Goal: Task Accomplishment & Management: Use online tool/utility

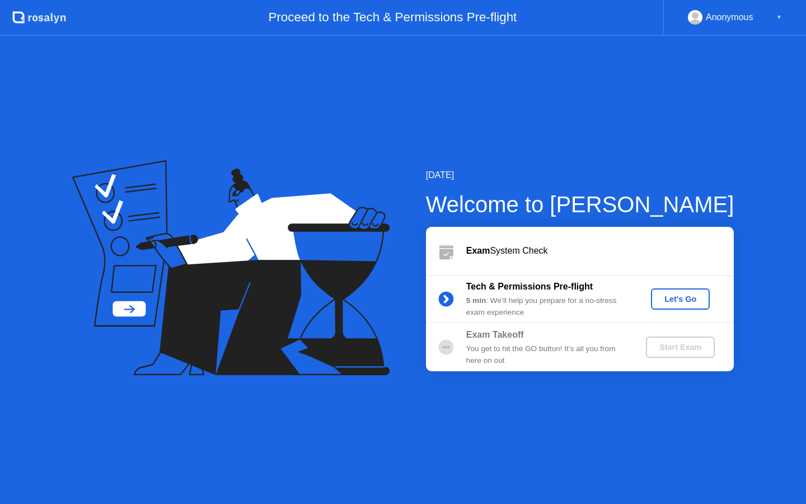
click at [667, 301] on div "Let's Go" at bounding box center [681, 299] width 50 height 9
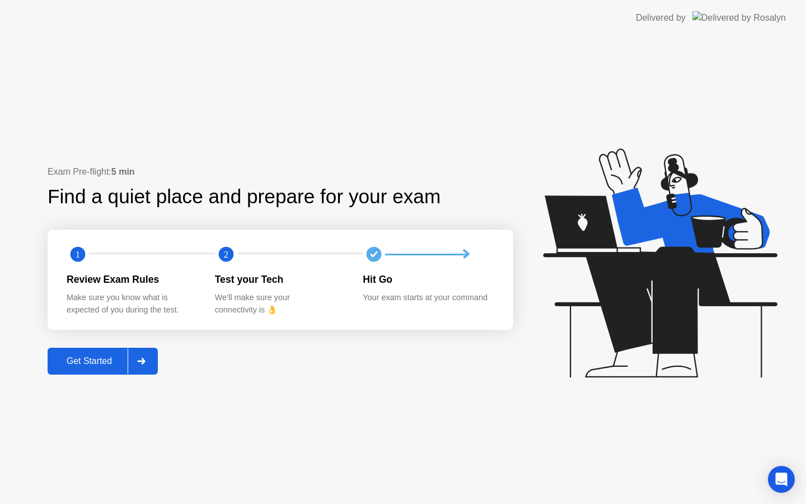
click at [128, 366] on div "Get Started" at bounding box center [89, 361] width 77 height 10
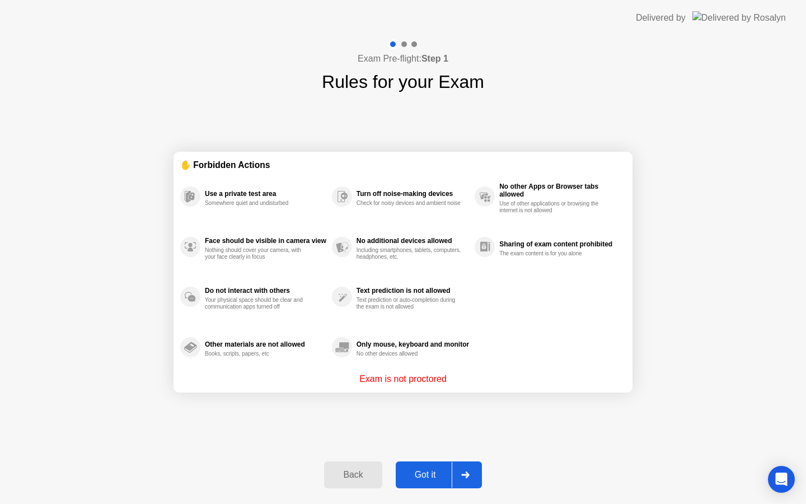
click at [429, 475] on div "Got it" at bounding box center [425, 475] width 53 height 10
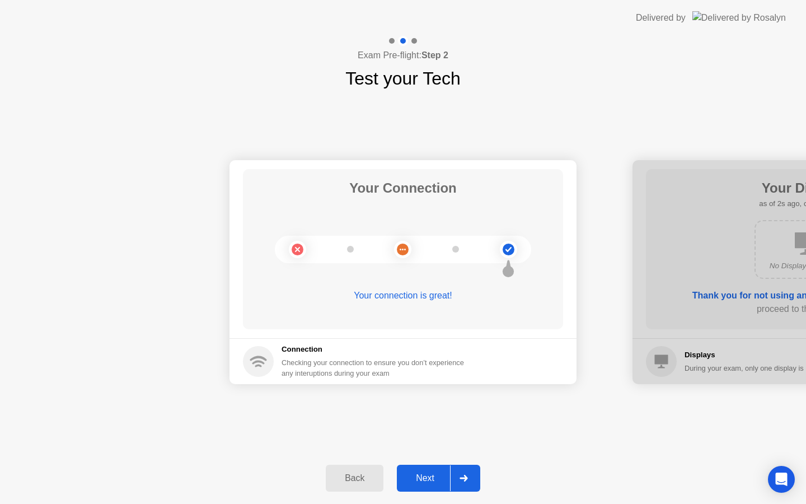
click at [426, 476] on div "Next" at bounding box center [425, 478] width 50 height 10
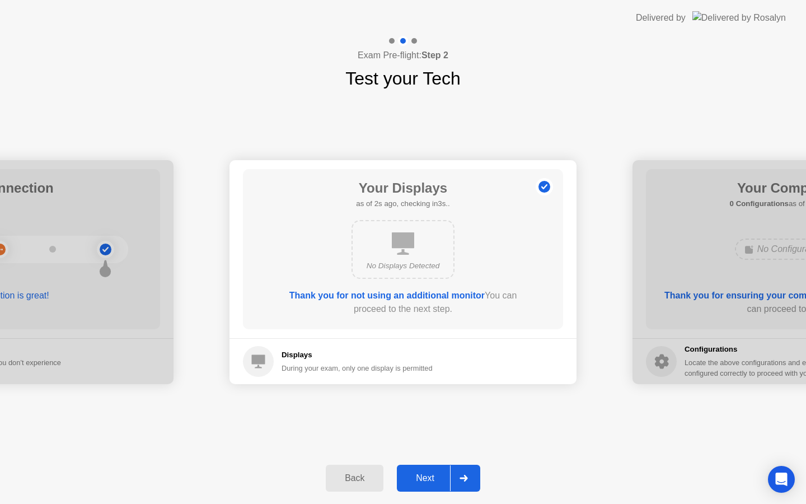
click at [427, 476] on div "Next" at bounding box center [425, 478] width 50 height 10
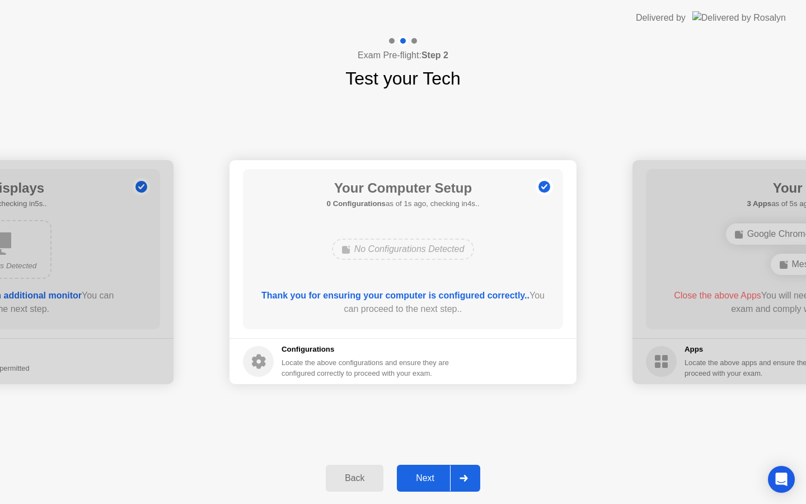
click at [427, 477] on div "Next" at bounding box center [425, 478] width 50 height 10
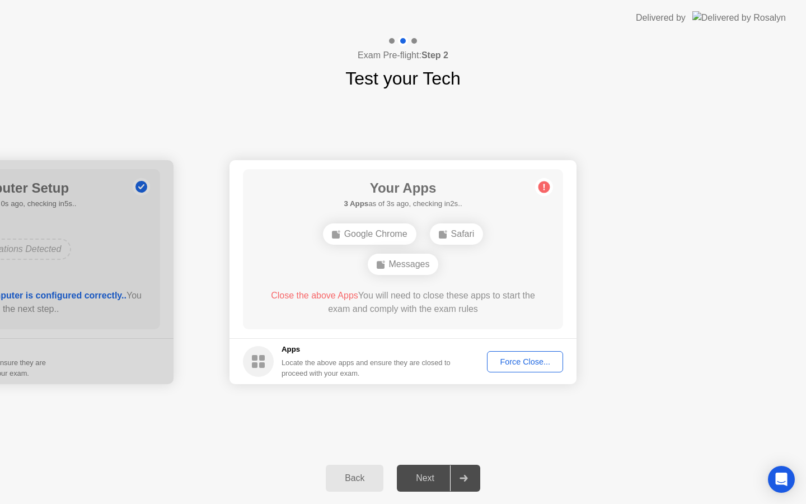
click at [531, 358] on div "Force Close..." at bounding box center [525, 361] width 68 height 9
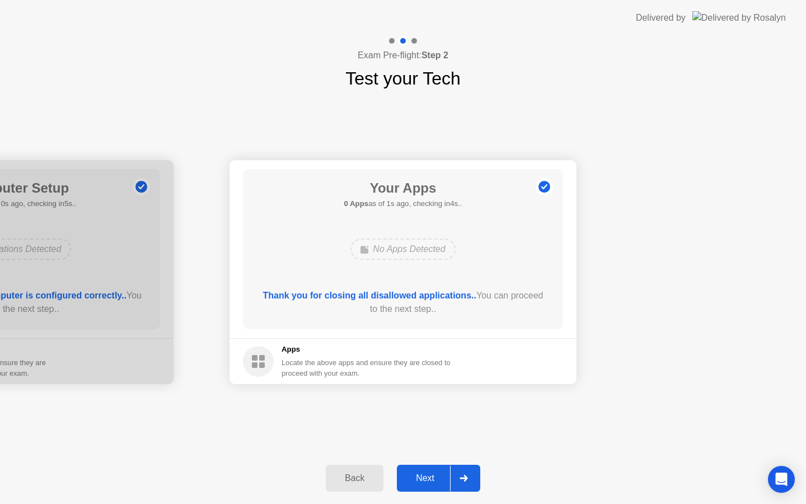
click at [436, 482] on div "Next" at bounding box center [425, 478] width 50 height 10
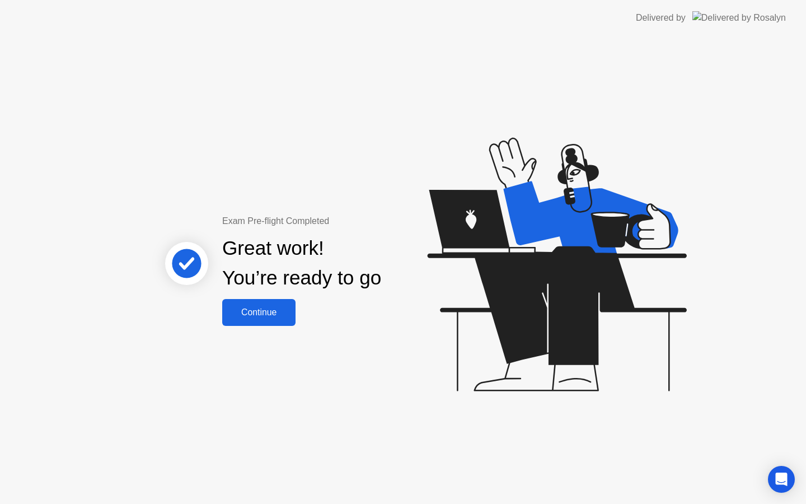
click at [265, 321] on button "Continue" at bounding box center [258, 312] width 73 height 27
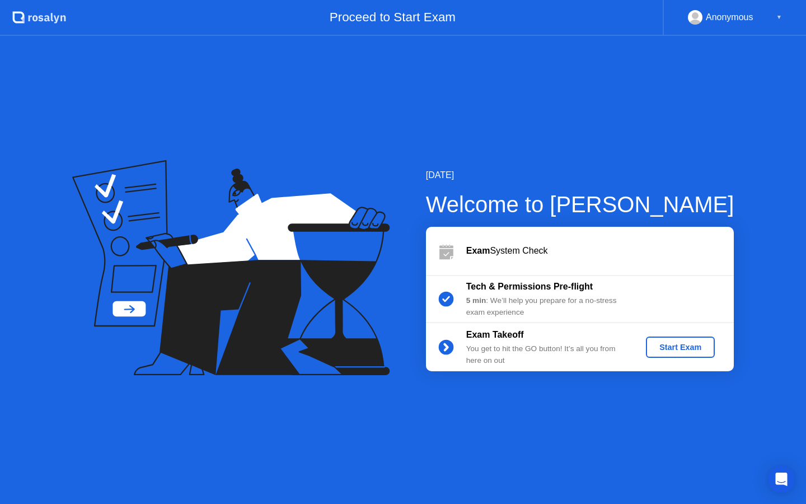
click at [660, 351] on div "Start Exam" at bounding box center [681, 347] width 60 height 9
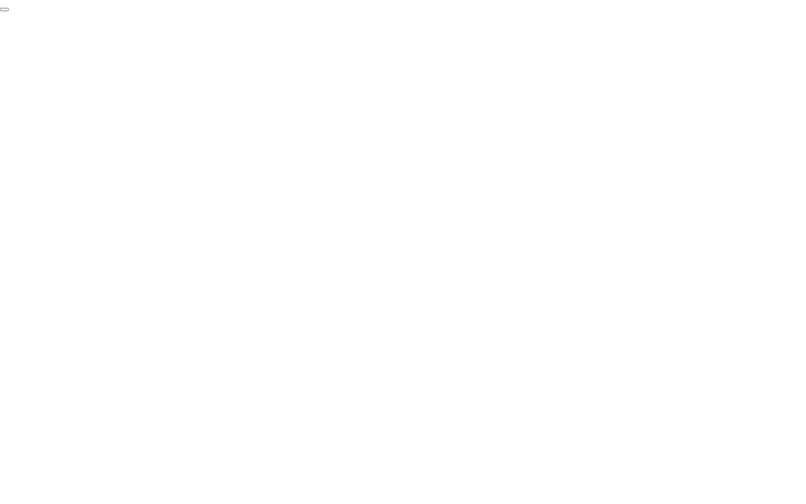
click div "End Proctoring Session"
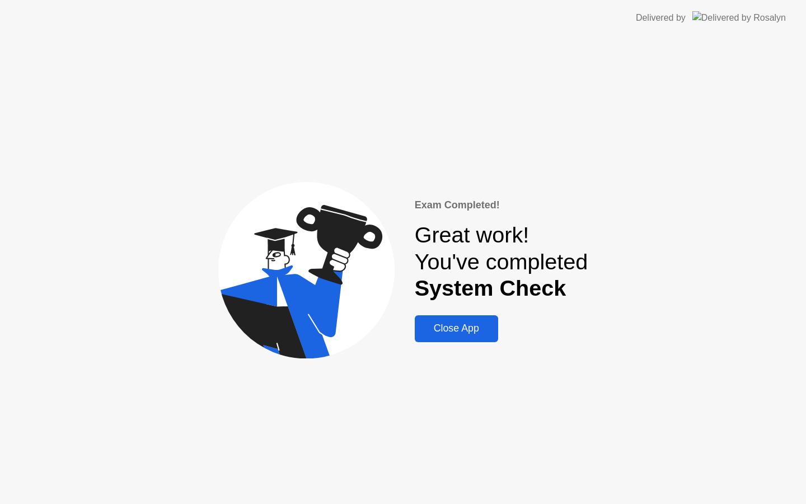
click at [465, 334] on div "Close App" at bounding box center [456, 329] width 77 height 12
